Goal: Task Accomplishment & Management: Use online tool/utility

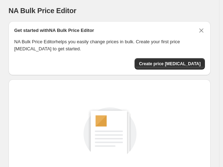
scroll to position [103, 0]
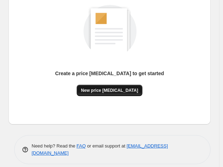
click at [104, 90] on span "New price [MEDICAL_DATA]" at bounding box center [109, 91] width 57 height 6
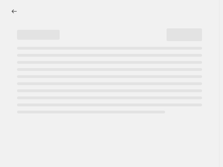
select select "percentage"
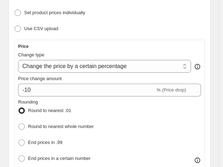
scroll to position [133, 0]
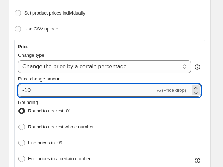
click at [72, 89] on input "-10" at bounding box center [86, 90] width 137 height 13
type input "-1"
type input "-2"
type input "3"
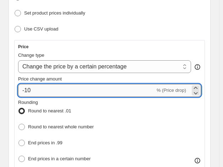
type input "-1"
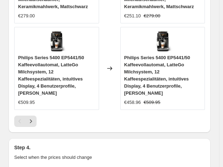
scroll to position [1018, 0]
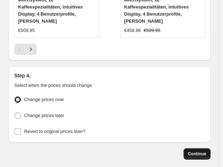
type input "-35"
click at [199, 151] on span "Continue" at bounding box center [197, 154] width 18 height 6
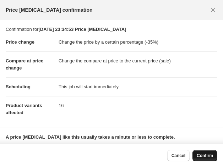
click at [207, 160] on button "Confirm" at bounding box center [204, 155] width 25 height 11
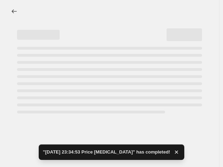
select select "percentage"
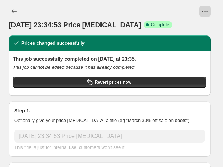
click at [208, 11] on icon "View actions for 24. Sept. 2025, 23:34:53 Price change job" at bounding box center [204, 11] width 7 height 7
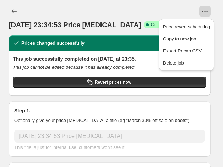
click at [208, 11] on icon "View actions for 24. Sept. 2025, 23:34:53 Price change job" at bounding box center [204, 11] width 7 height 7
